Goal: Information Seeking & Learning: Understand process/instructions

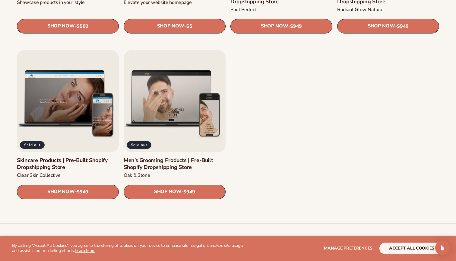
scroll to position [805, 0]
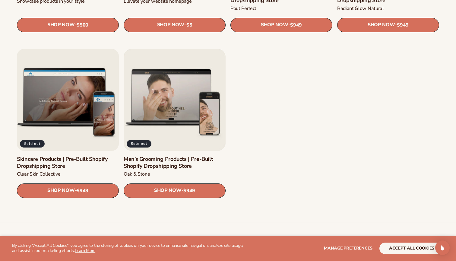
click at [69, 156] on link "Skincare Products | Pre-Built Shopify Dropshipping Store" at bounding box center [68, 163] width 102 height 14
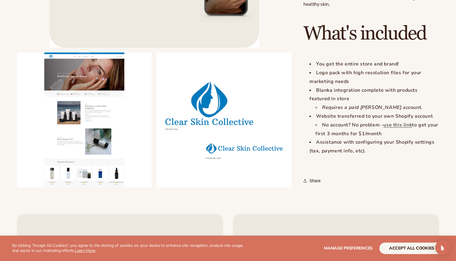
scroll to position [591, 0]
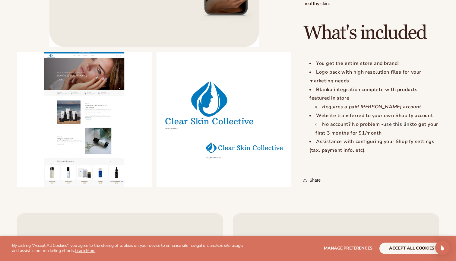
click at [406, 247] on button "accept all cookies" at bounding box center [411, 247] width 65 height 11
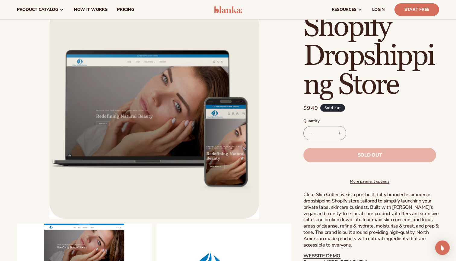
scroll to position [117, 0]
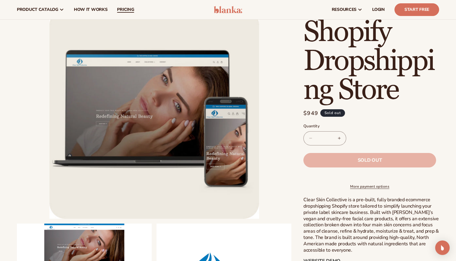
click at [125, 9] on span "pricing" at bounding box center [125, 9] width 17 height 5
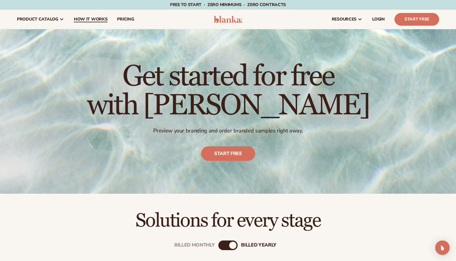
click at [88, 18] on span "How It Works" at bounding box center [91, 19] width 34 height 5
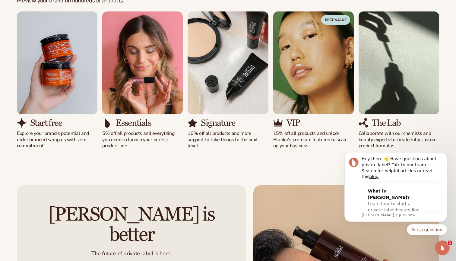
scroll to position [418, 0]
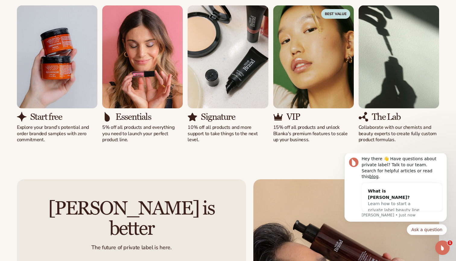
click at [317, 40] on img "4 / 5" at bounding box center [313, 56] width 80 height 103
click at [290, 125] on p "15% off all products and unlock Blanka's premium features to scale up your busi…" at bounding box center [313, 133] width 80 height 19
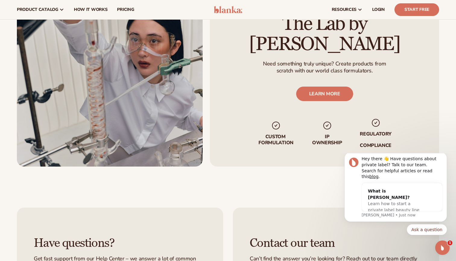
scroll to position [1062, 0]
click at [329, 87] on link "LEARN MORE" at bounding box center [324, 94] width 57 height 14
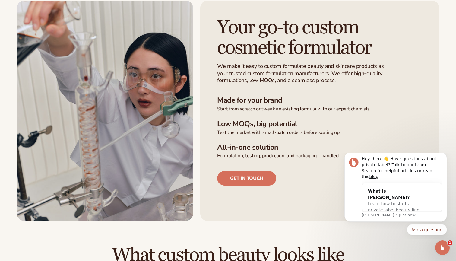
scroll to position [252, 0]
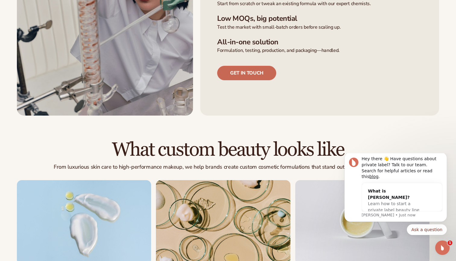
click at [258, 70] on link "Get in touch" at bounding box center [246, 73] width 59 height 14
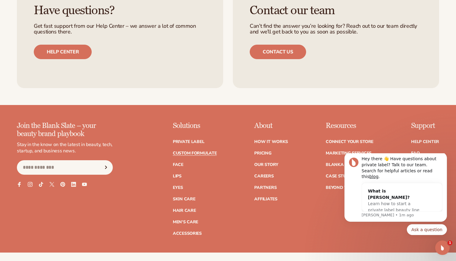
scroll to position [803, 0]
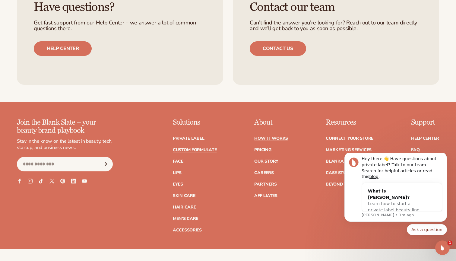
click at [275, 136] on link "How It Works" at bounding box center [271, 138] width 34 height 4
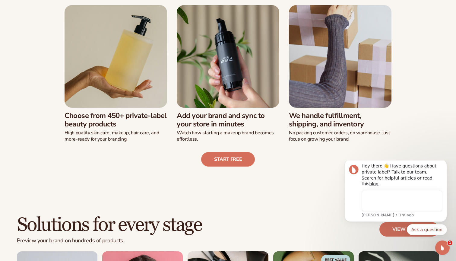
scroll to position [174, 0]
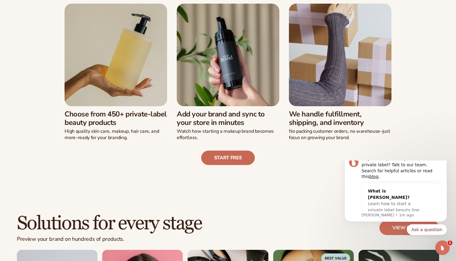
click at [238, 160] on link "Start free" at bounding box center [228, 157] width 54 height 14
